Goal: Check status: Check status

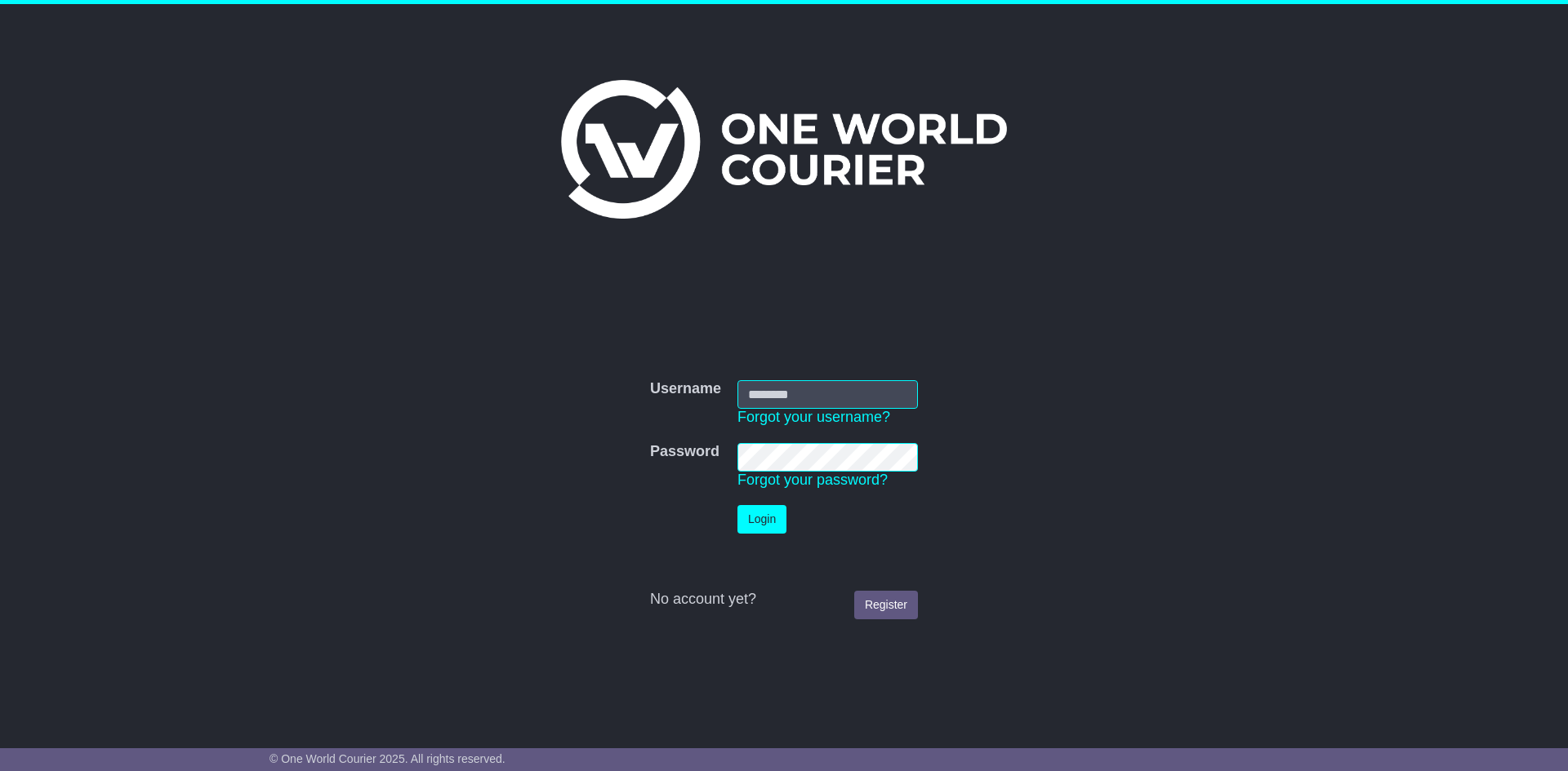
type input "**********"
click at [754, 516] on button "Login" at bounding box center [762, 519] width 49 height 29
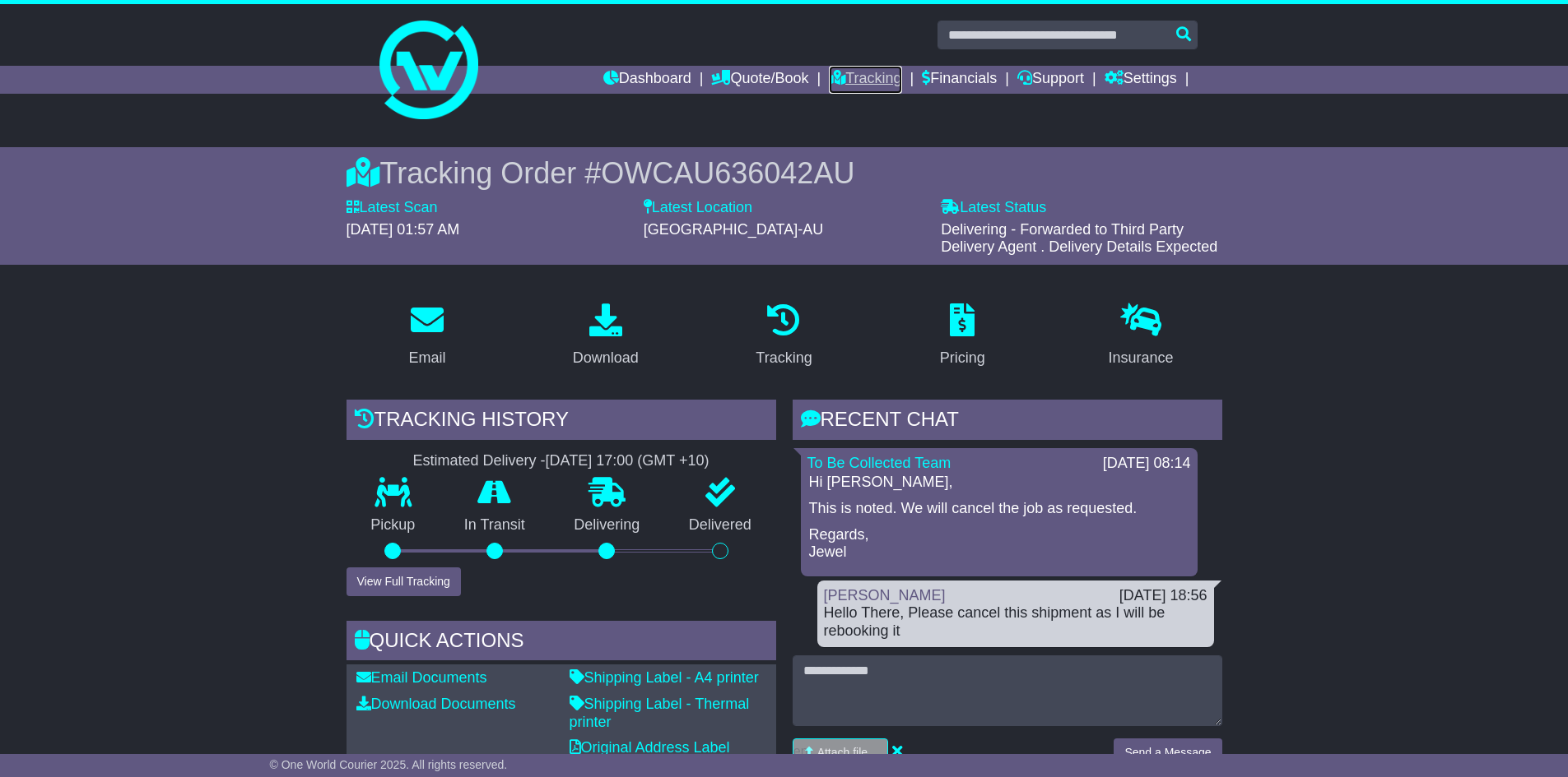
click at [839, 82] on link "Tracking" at bounding box center [865, 80] width 73 height 28
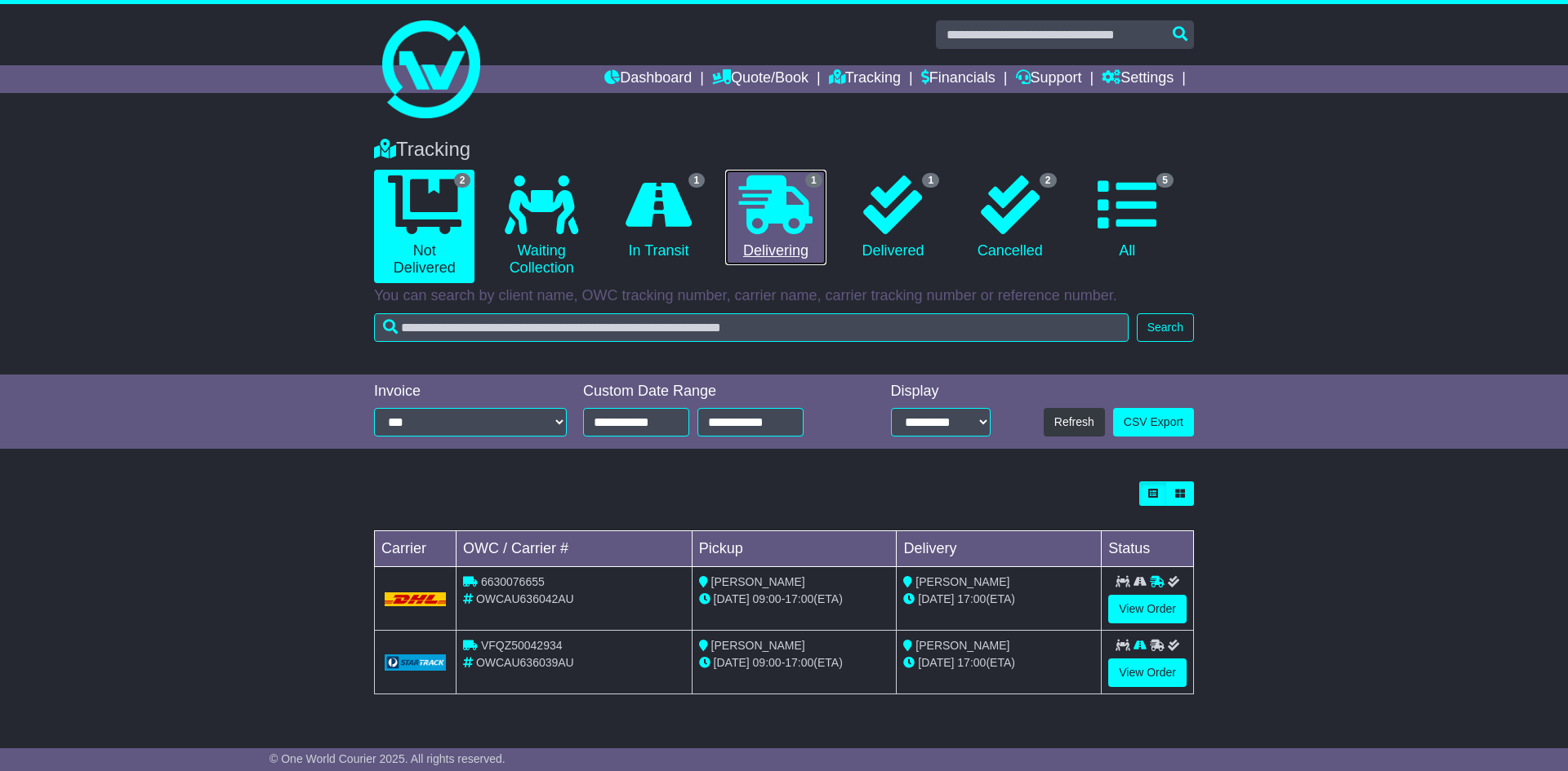
click at [785, 218] on icon at bounding box center [776, 205] width 74 height 59
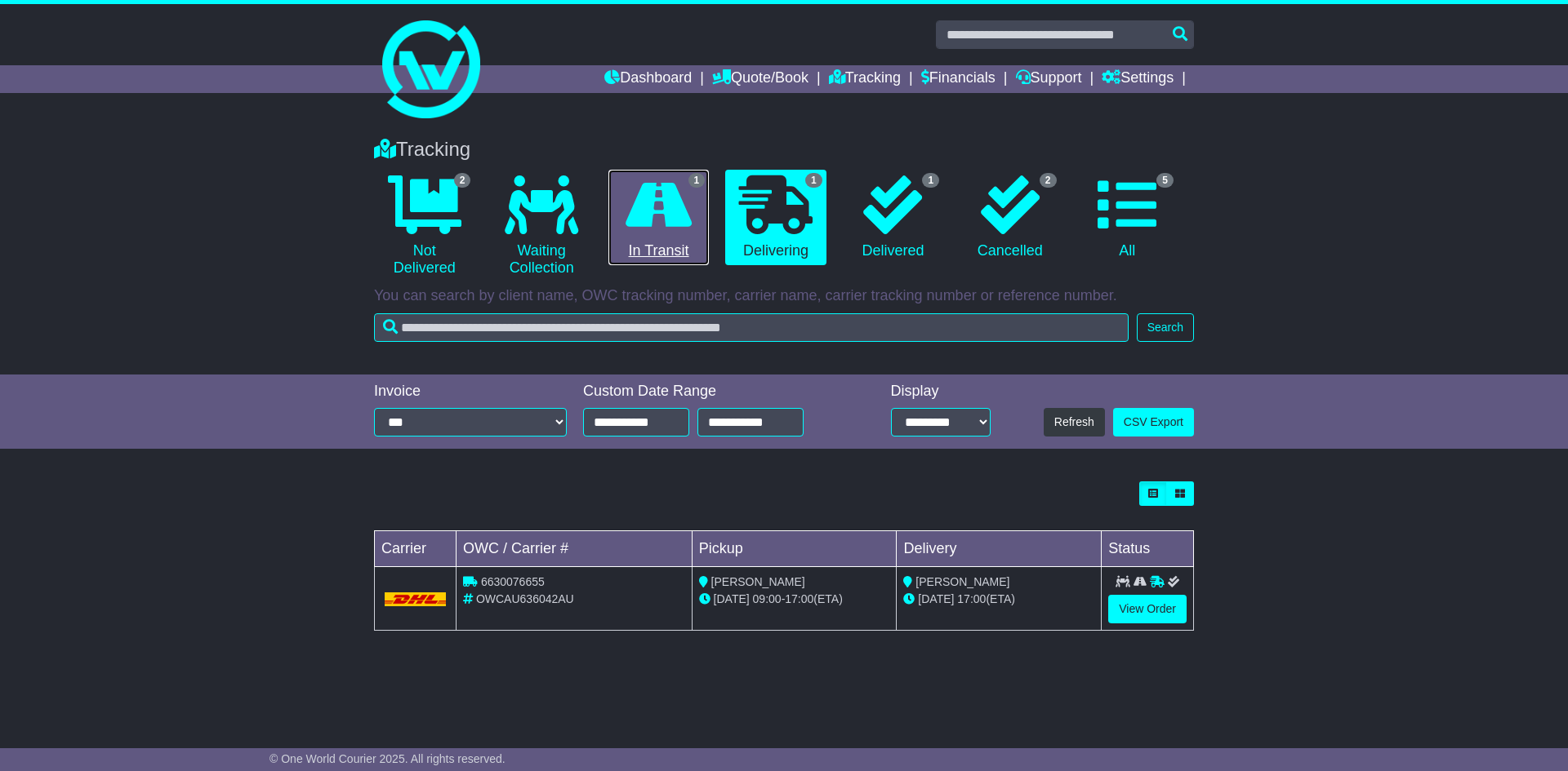
click at [688, 243] on link "1 In Transit" at bounding box center [658, 218] width 101 height 97
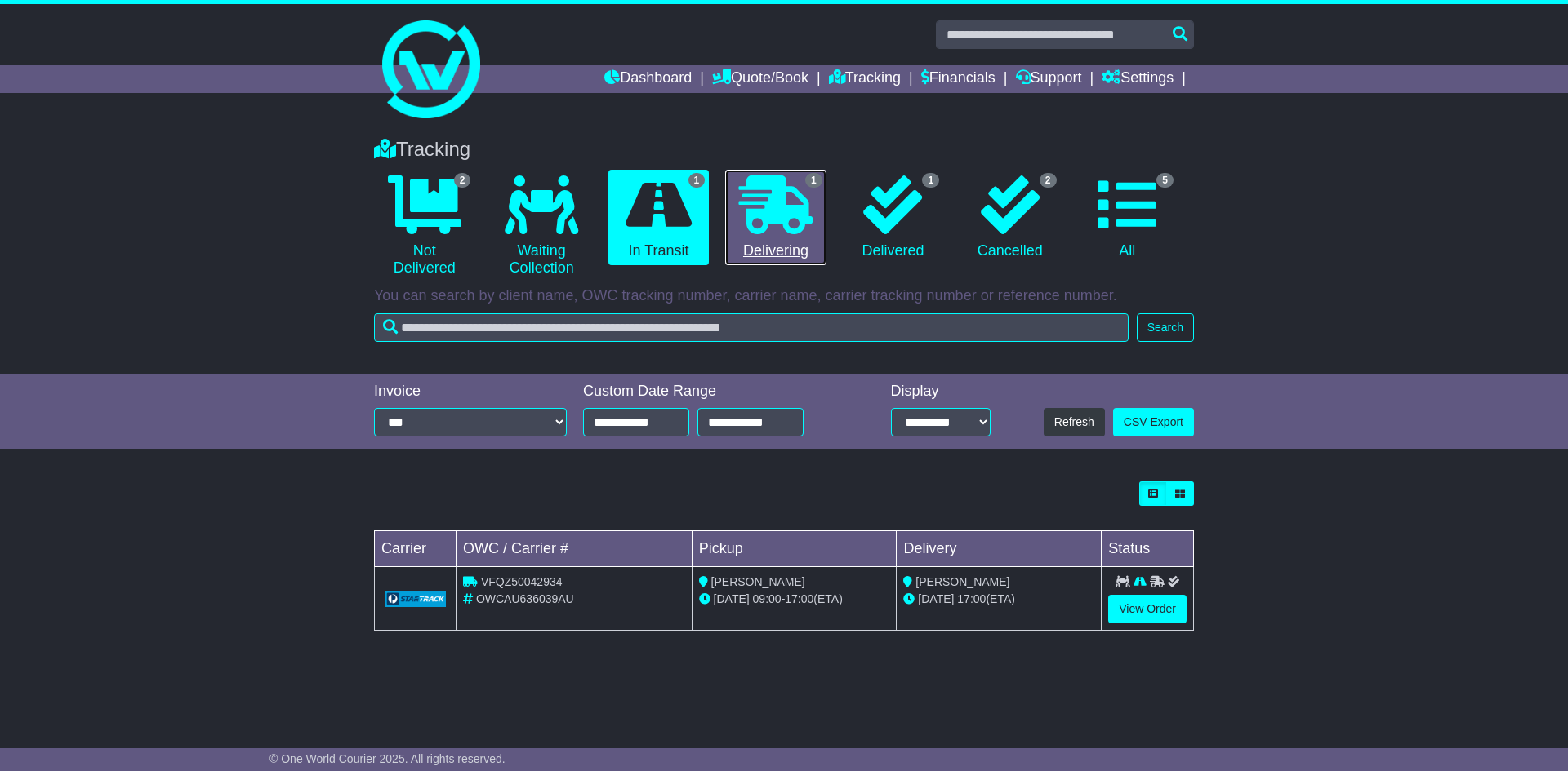
click at [782, 212] on icon at bounding box center [776, 205] width 74 height 59
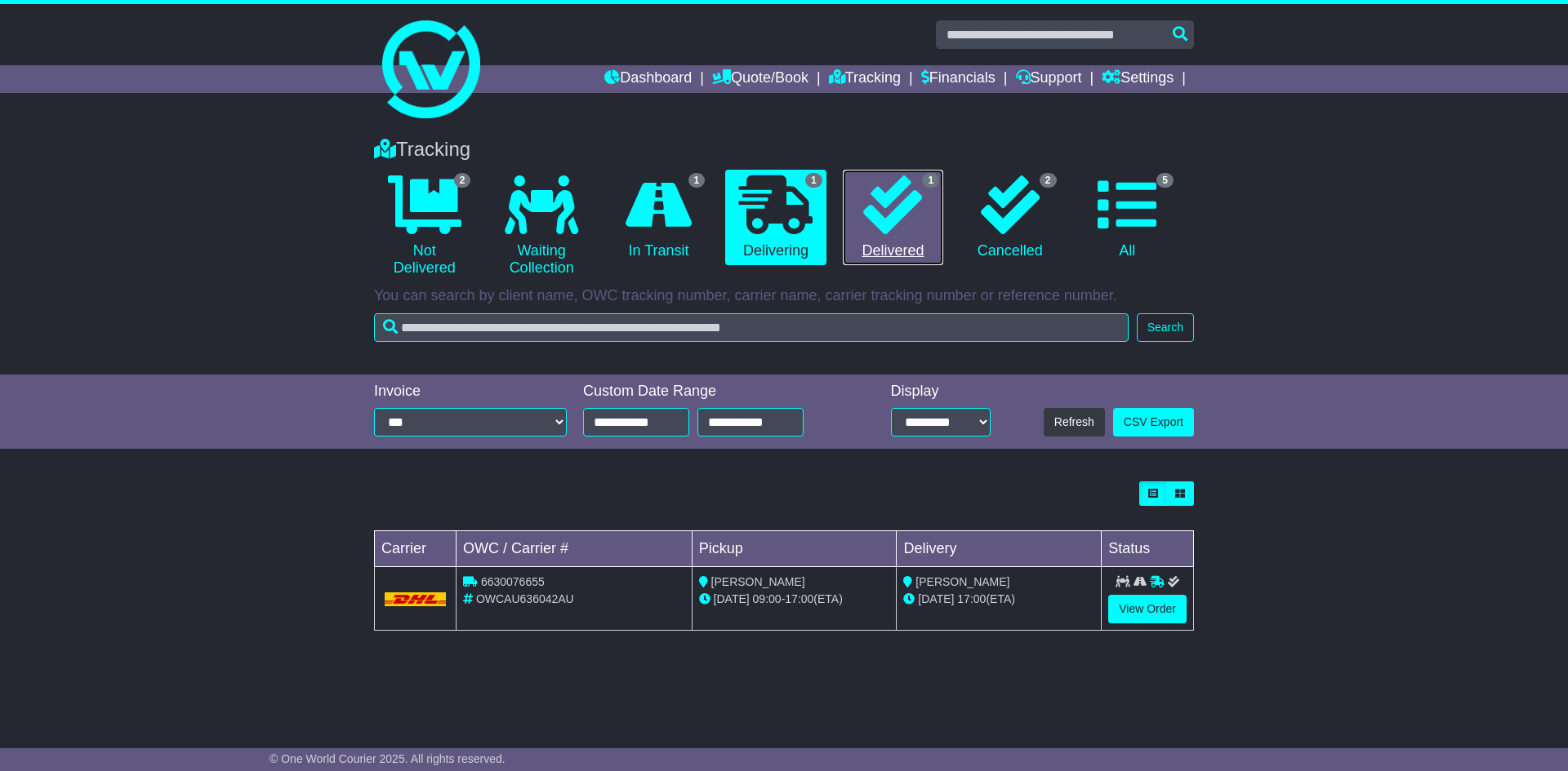
click at [879, 209] on icon at bounding box center [893, 205] width 59 height 59
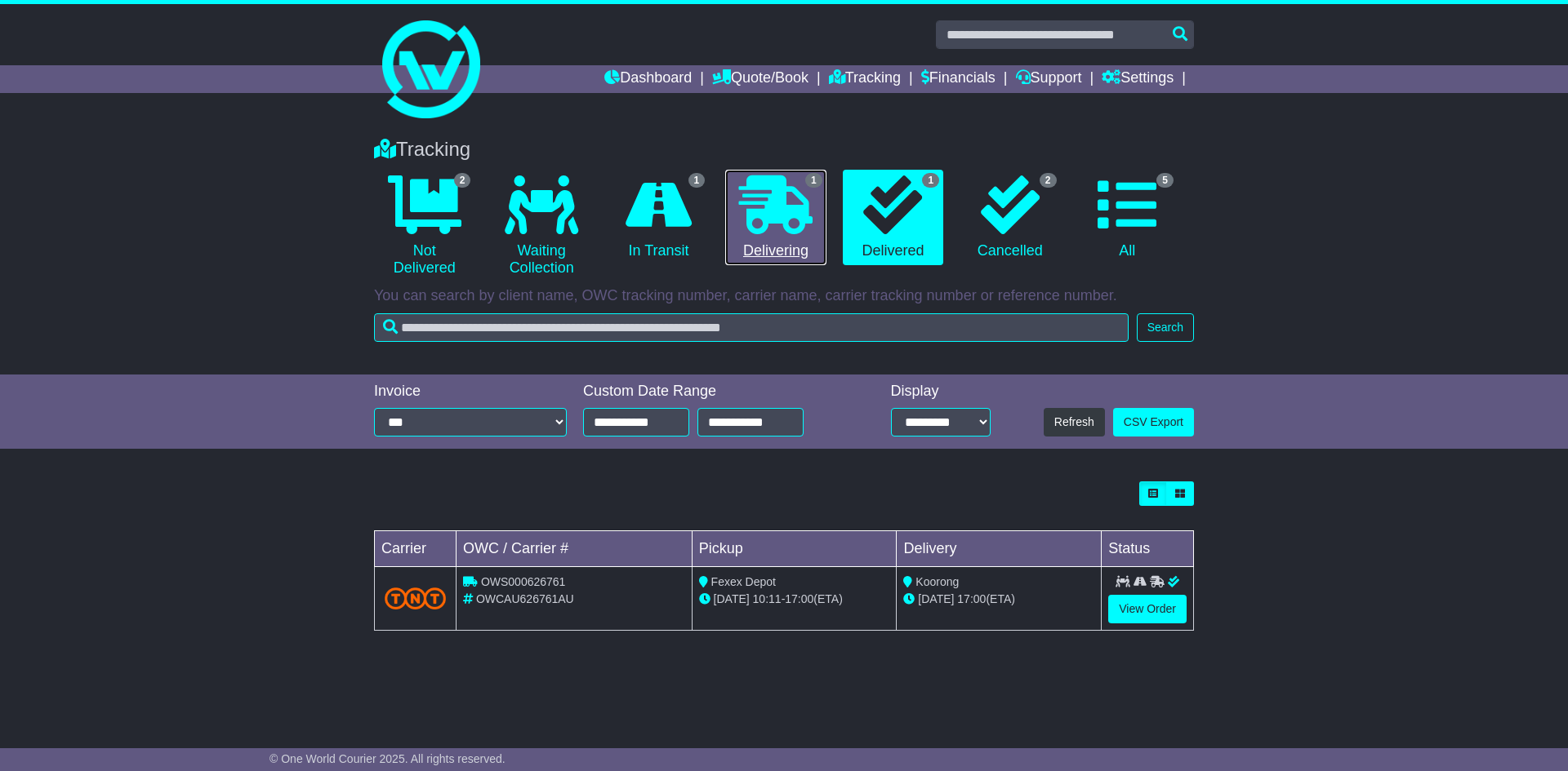
click at [766, 211] on icon at bounding box center [776, 205] width 74 height 59
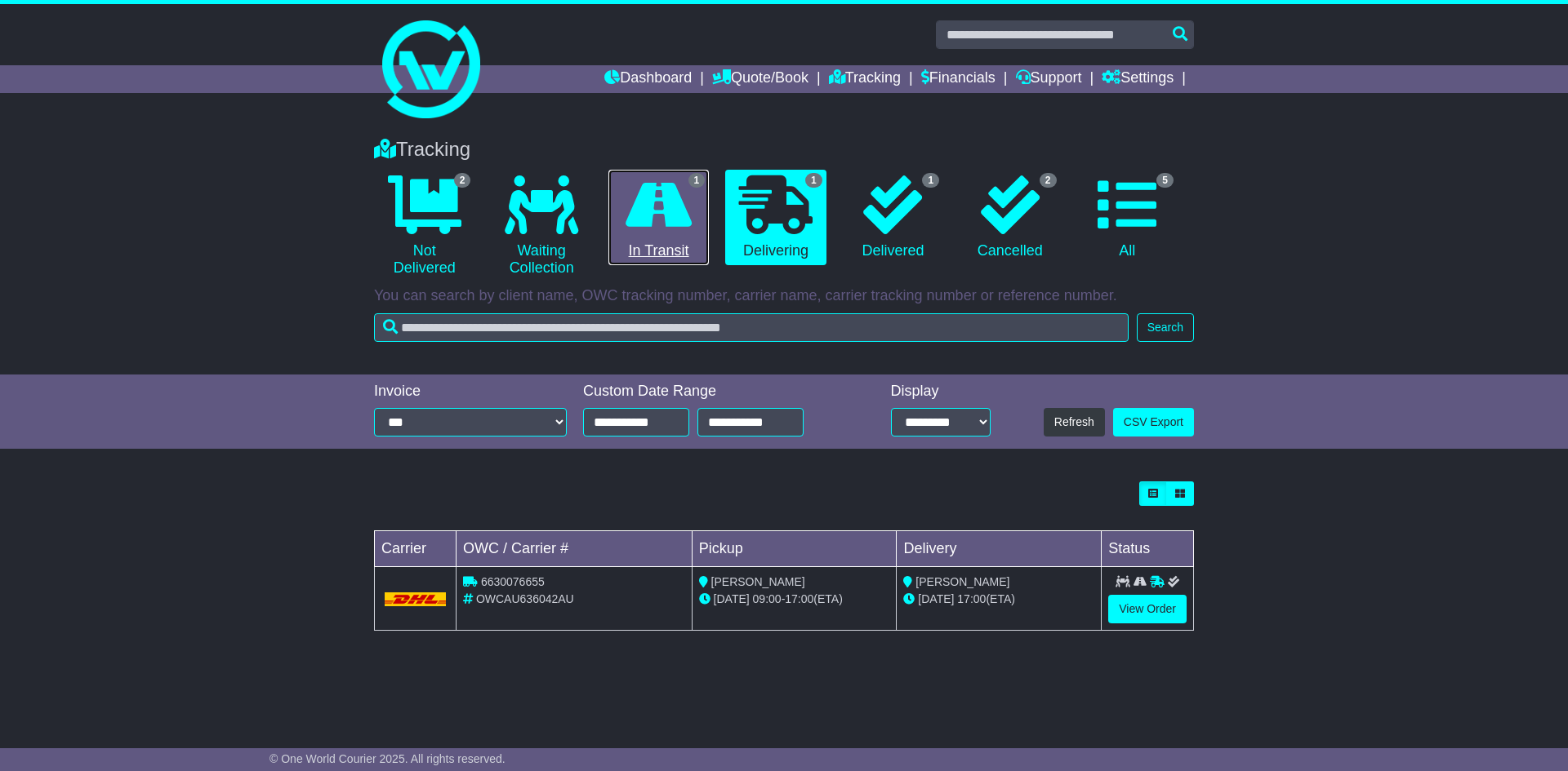
click at [650, 227] on icon at bounding box center [658, 205] width 66 height 59
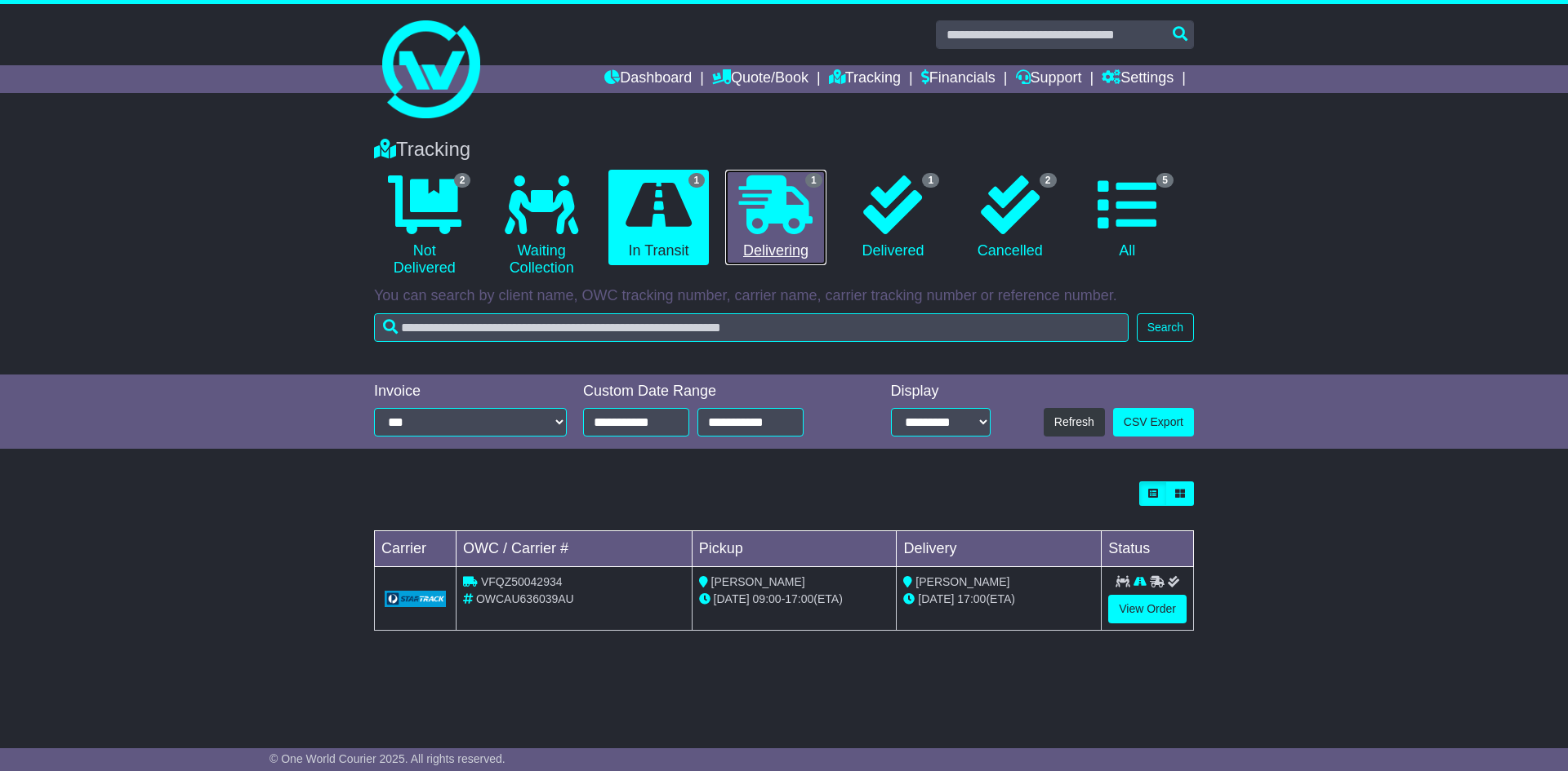
click at [773, 226] on icon at bounding box center [776, 205] width 74 height 59
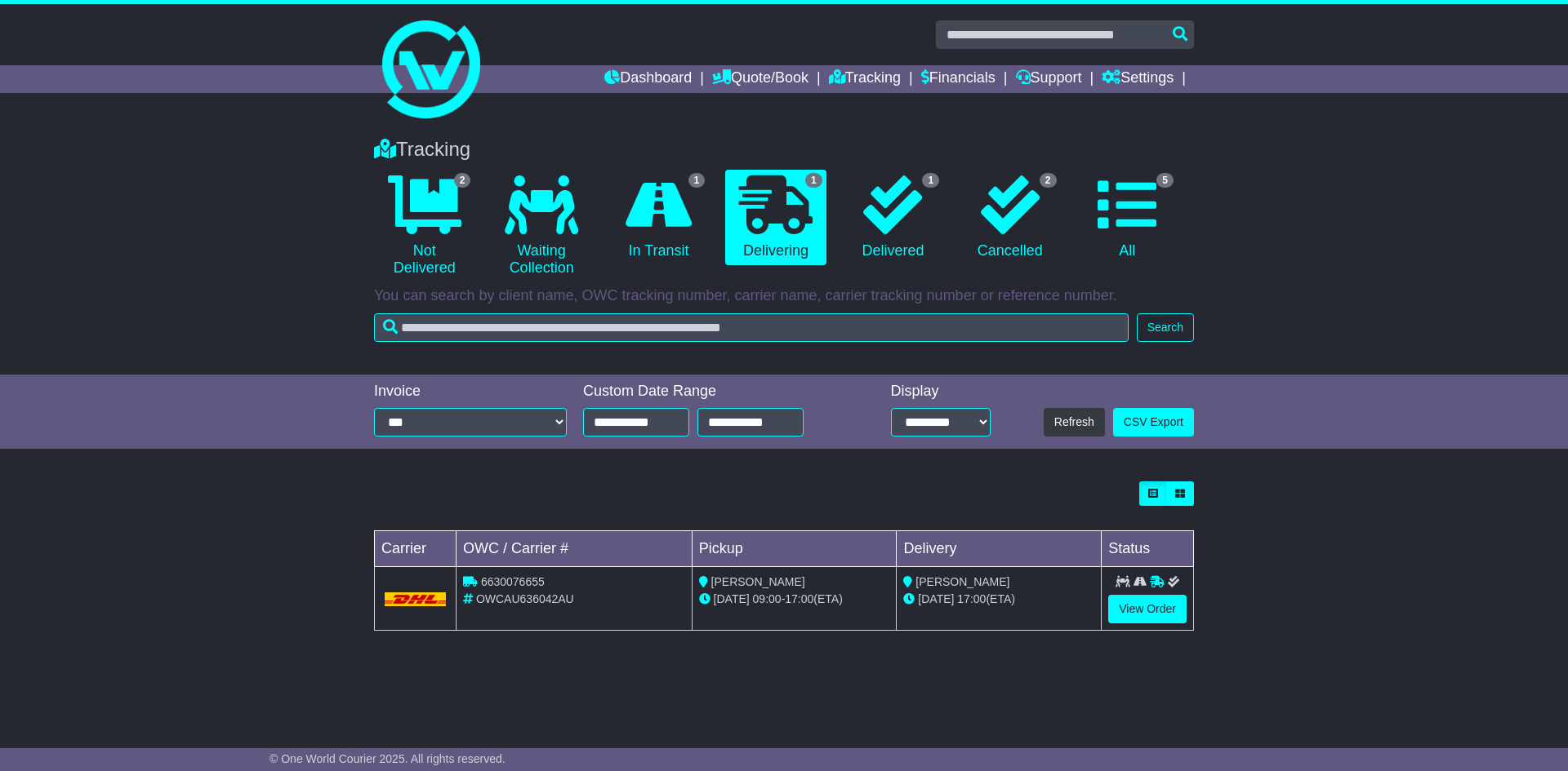
click at [283, 362] on div "Tracking 2 Not Delivered 0 Waiting Collection 1 In Transit 1 Delivering 1" at bounding box center [784, 247] width 1568 height 253
